Goal: Task Accomplishment & Management: Manage account settings

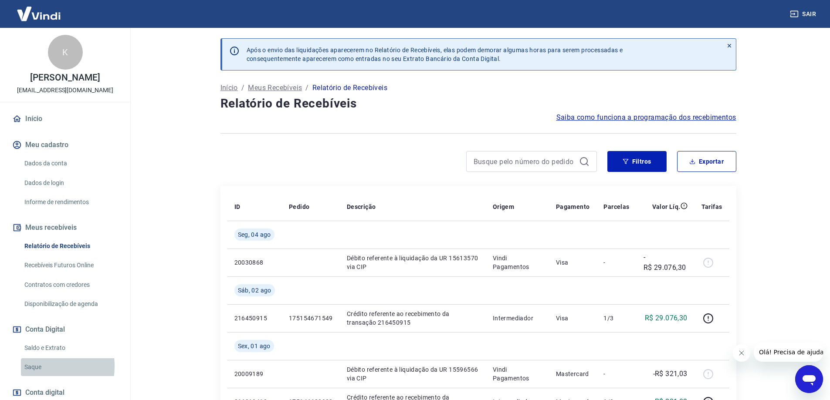
click at [34, 366] on link "Saque" at bounding box center [70, 368] width 99 height 18
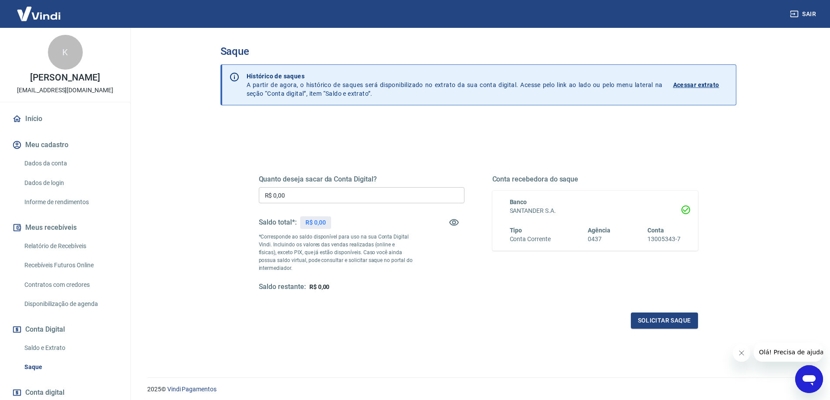
click at [52, 348] on link "Saldo e Extrato" at bounding box center [70, 348] width 99 height 18
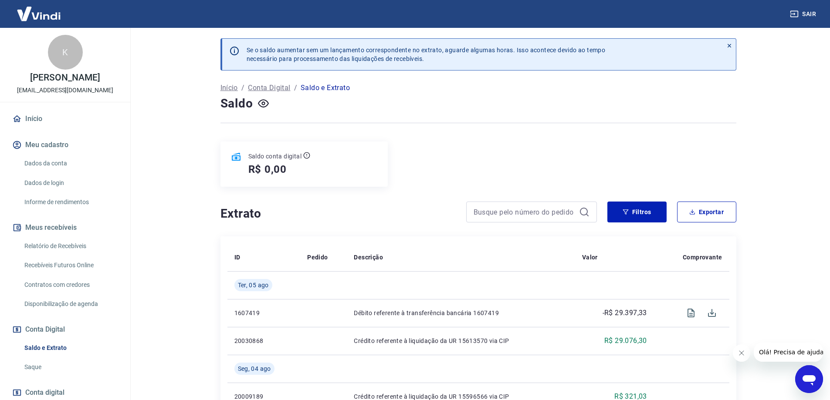
click at [60, 245] on link "Relatório de Recebíveis" at bounding box center [70, 246] width 99 height 18
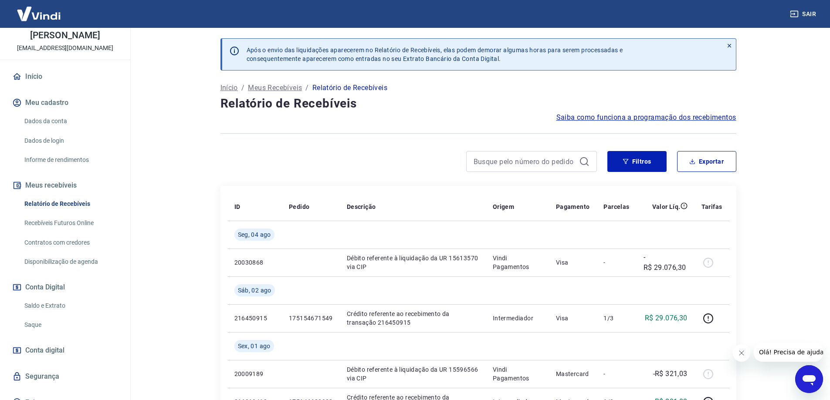
scroll to position [54, 0]
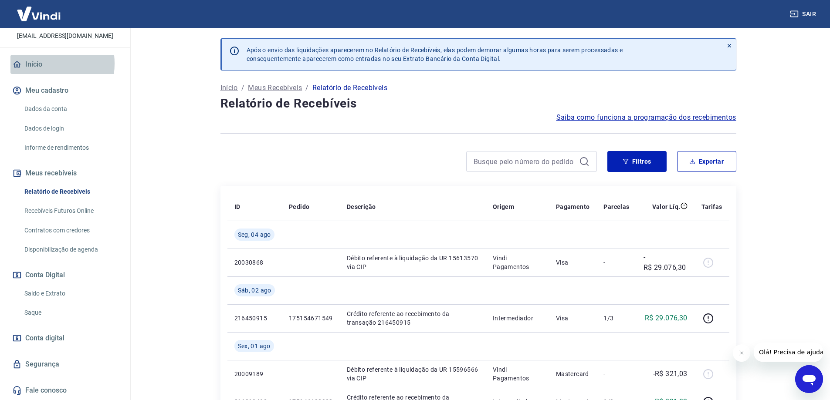
click at [36, 64] on link "Início" at bounding box center [64, 64] width 109 height 19
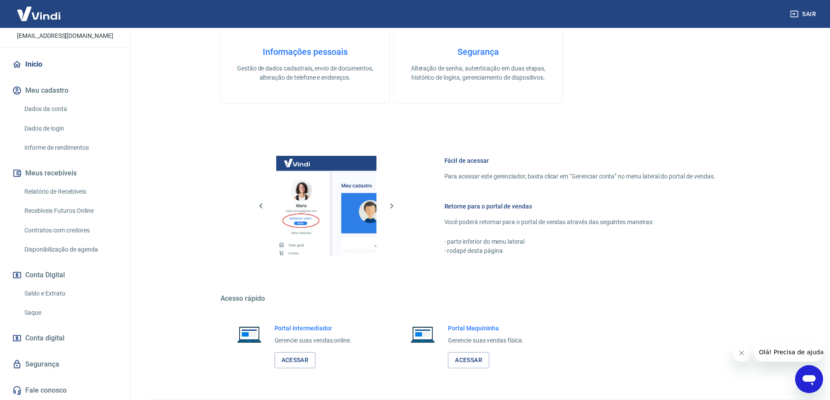
scroll to position [279, 0]
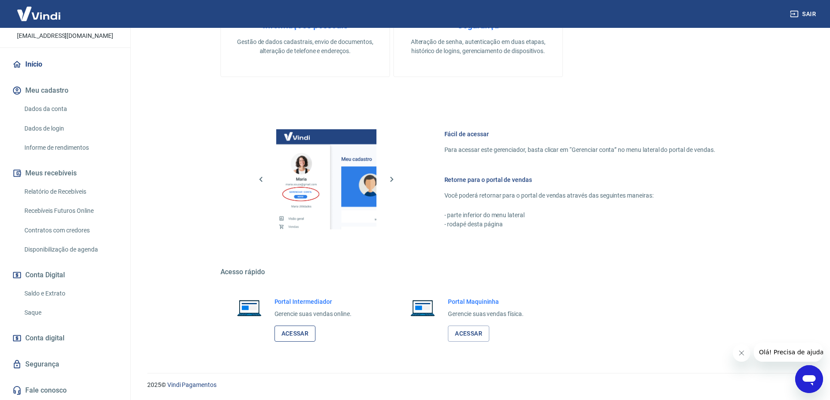
click at [292, 335] on link "Acessar" at bounding box center [294, 334] width 41 height 16
click at [807, 12] on button "Sair" at bounding box center [803, 14] width 31 height 16
